Goal: Task Accomplishment & Management: Manage account settings

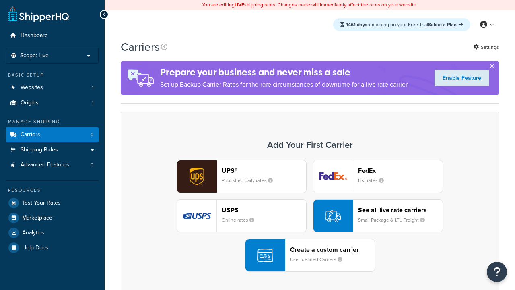
click at [310, 216] on div "UPS® Published daily rates FedEx List rates USPS Online rates See all live rate…" at bounding box center [310, 216] width 362 height 112
click at [401, 170] on header "FedEx" at bounding box center [400, 171] width 85 height 8
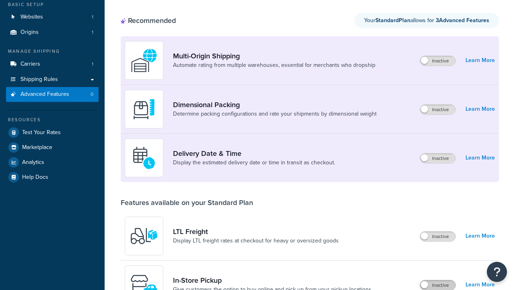
click at [438, 280] on label "Inactive" at bounding box center [437, 285] width 35 height 10
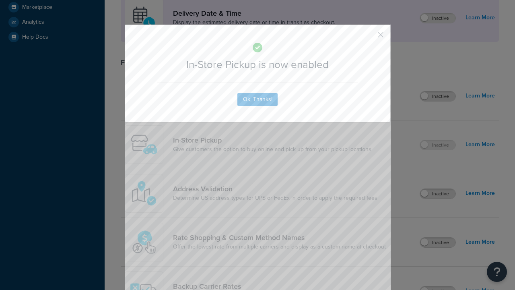
click at [369, 37] on button "button" at bounding box center [369, 38] width 2 height 2
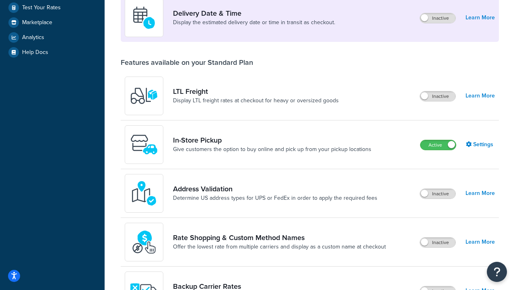
scroll to position [226, 0]
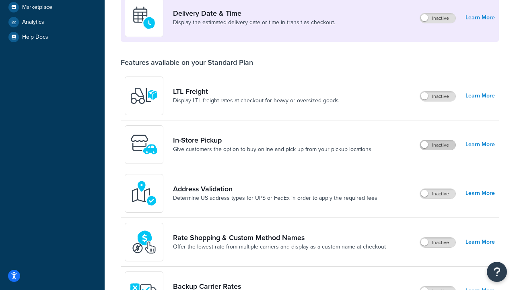
scroll to position [195, 0]
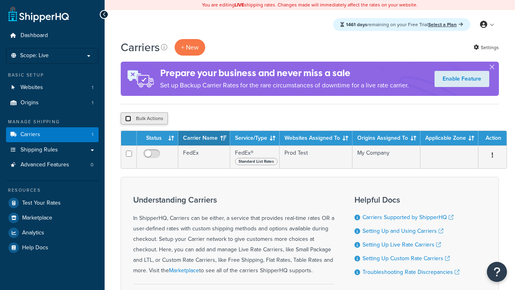
click at [128, 119] on input "checkbox" at bounding box center [128, 119] width 6 height 6
checkbox input "true"
click at [0, 0] on button "Delete" at bounding box center [0, 0] width 0 height 0
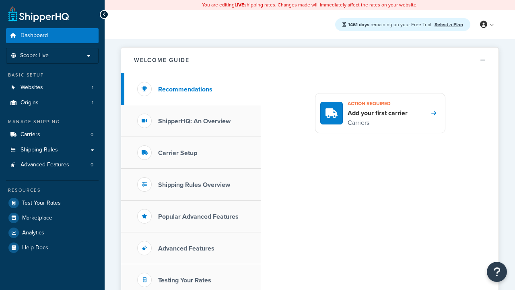
click at [449, 24] on link "Select a Plan" at bounding box center [449, 24] width 29 height 7
